Goal: Contribute content: Contribute content

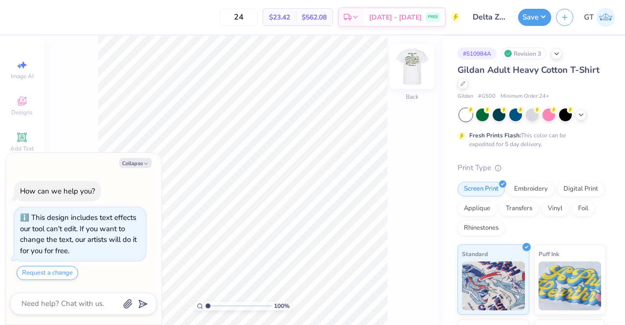
click at [407, 65] on img at bounding box center [411, 66] width 39 height 39
click at [54, 21] on div at bounding box center [52, 16] width 14 height 14
type textarea "x"
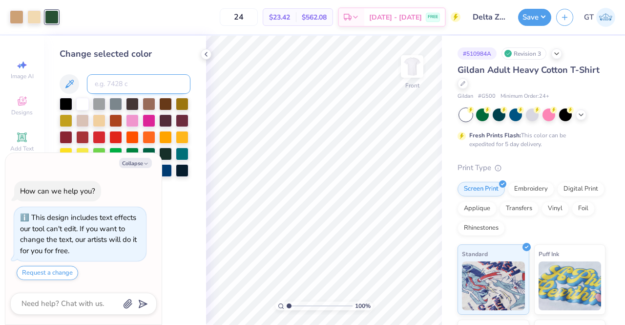
click at [111, 90] on input at bounding box center [138, 84] width 103 height 20
type input "7484"
click at [16, 19] on div at bounding box center [17, 16] width 14 height 14
type textarea "x"
click at [110, 85] on input at bounding box center [138, 84] width 103 height 20
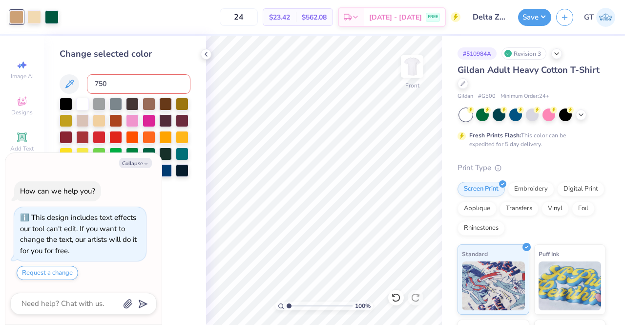
type input "7503"
click at [39, 15] on div at bounding box center [34, 16] width 14 height 14
type textarea "x"
click at [100, 84] on input at bounding box center [138, 84] width 103 height 20
type input "7503"
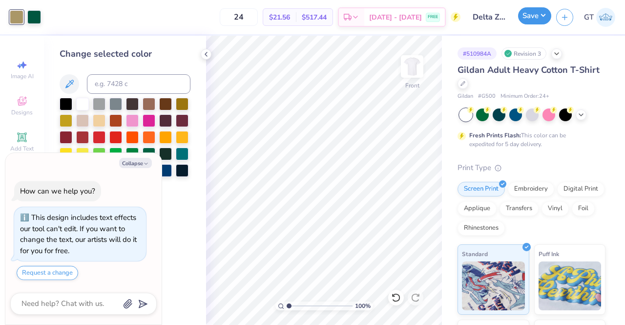
click at [529, 21] on button "Save" at bounding box center [534, 15] width 33 height 17
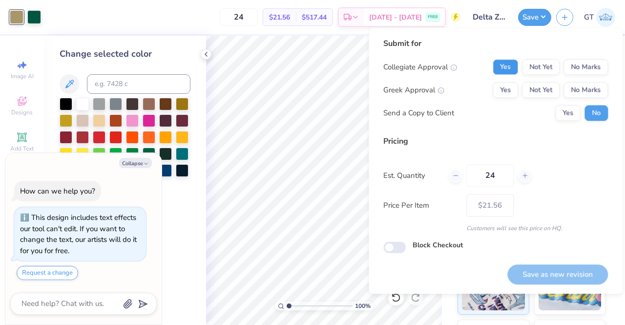
click at [496, 67] on button "Yes" at bounding box center [505, 67] width 25 height 16
click at [510, 93] on button "Yes" at bounding box center [505, 90] width 25 height 16
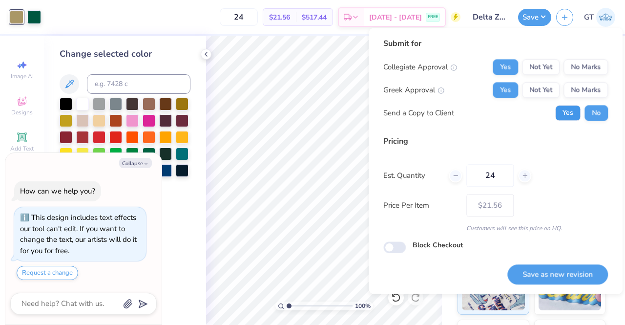
click at [566, 117] on button "Yes" at bounding box center [567, 113] width 25 height 16
type textarea "x"
click at [520, 275] on button "Save as new revision" at bounding box center [557, 274] width 101 height 20
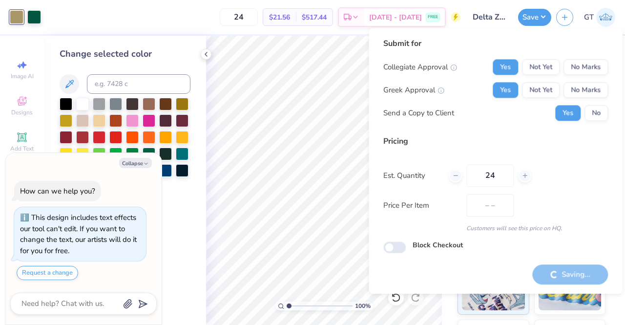
type input "$21.56"
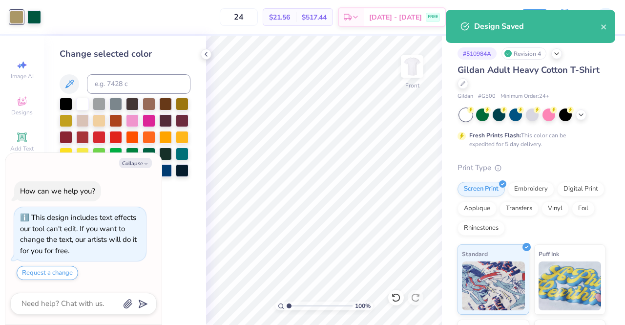
type textarea "x"
